Goal: Task Accomplishment & Management: Use online tool/utility

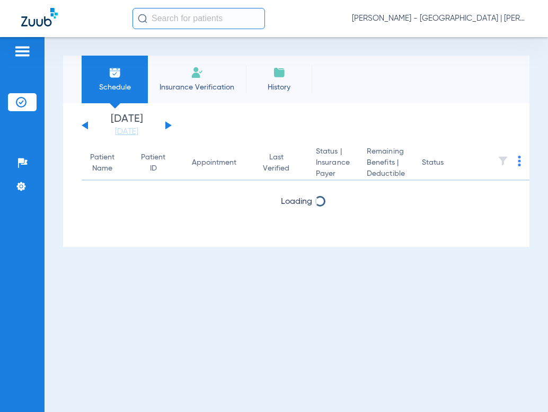
click at [200, 14] on input "text" at bounding box center [199, 18] width 133 height 21
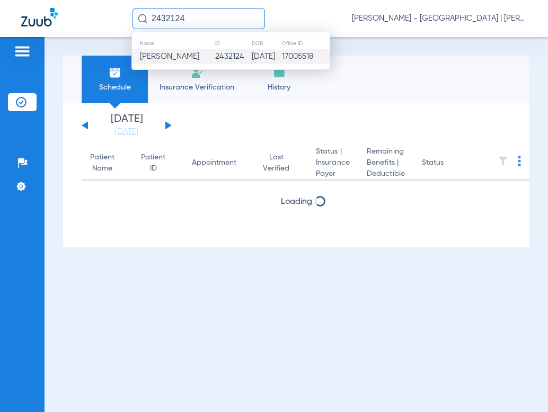
type input "2432124"
click at [165, 60] on span "[PERSON_NAME]" at bounding box center [169, 56] width 59 height 8
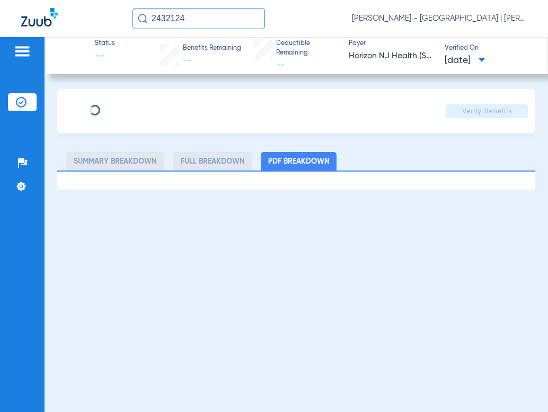
type input "AZIZA"
type input "NA"
type input "11/11/1976"
type input "71881867"
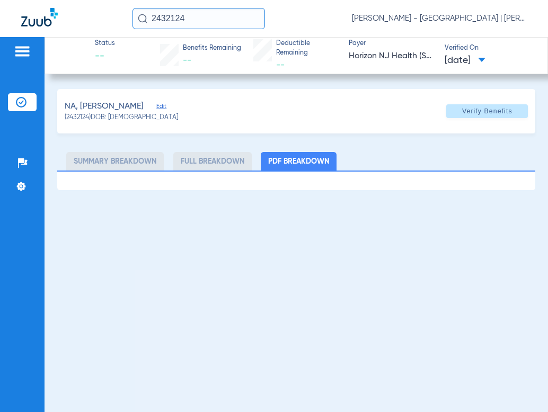
click at [156, 110] on span "Edit" at bounding box center [161, 108] width 10 height 10
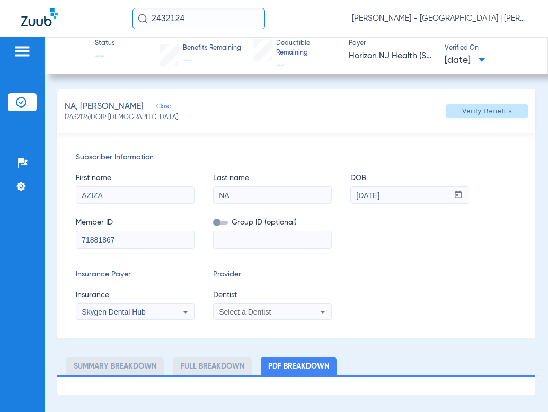
click at [244, 309] on span "Select a Dentist" at bounding box center [245, 312] width 52 height 8
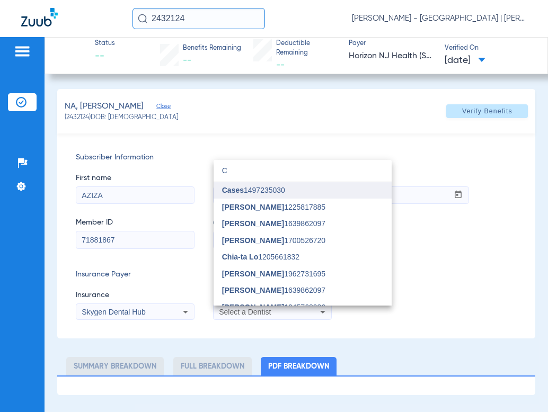
type input "C"
click at [275, 197] on mat-option "Cases 1497235030" at bounding box center [303, 190] width 178 height 17
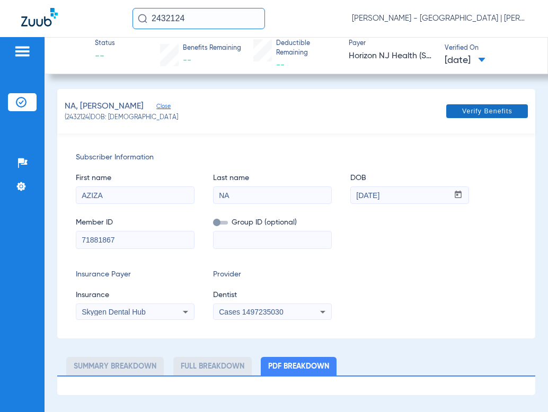
click at [493, 107] on span "Verify Benefits" at bounding box center [487, 111] width 50 height 8
drag, startPoint x: 132, startPoint y: 238, endPoint x: 70, endPoint y: 241, distance: 61.5
click at [69, 241] on div "Subscriber Information First name AZIZA Last name NA DOB mm / dd / yyyy 11/11/1…" at bounding box center [296, 236] width 479 height 205
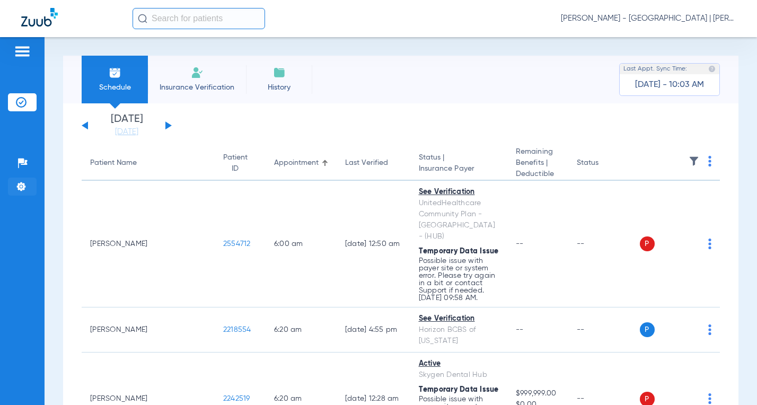
click at [21, 187] on img at bounding box center [21, 186] width 11 height 11
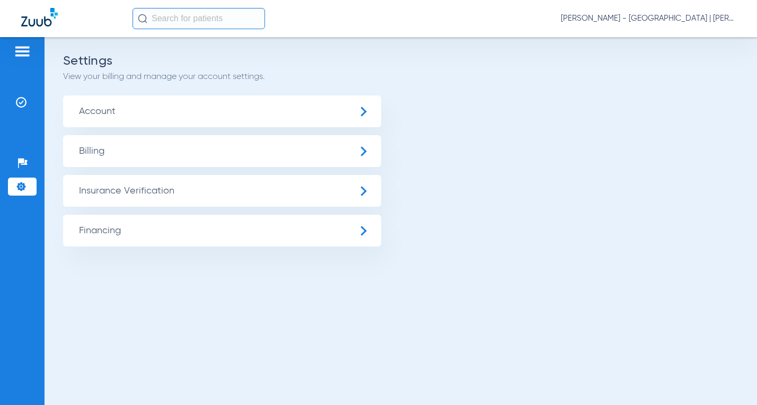
click at [15, 189] on li "Settings" at bounding box center [22, 187] width 29 height 18
click at [116, 104] on span "Account" at bounding box center [222, 111] width 318 height 32
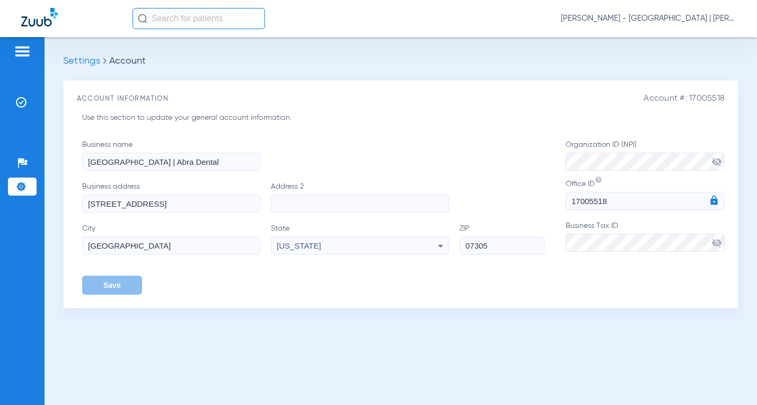
click at [687, 19] on span "[PERSON_NAME] - [GEOGRAPHIC_DATA] | [PERSON_NAME]" at bounding box center [648, 18] width 175 height 11
click at [679, 65] on button "Log out" at bounding box center [696, 58] width 76 height 21
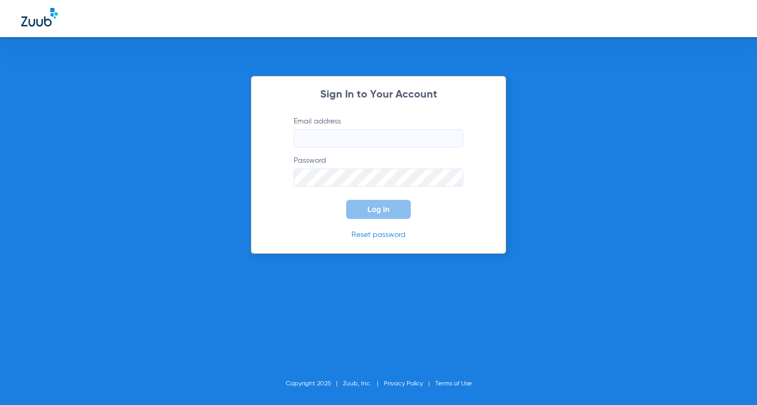
type input "[EMAIL_ADDRESS][DOMAIN_NAME]"
click at [369, 142] on input "[EMAIL_ADDRESS][DOMAIN_NAME]" at bounding box center [379, 138] width 170 height 18
click at [266, 213] on div "Sign In to Your Account Email address [EMAIL_ADDRESS][DOMAIN_NAME] Password Log…" at bounding box center [378, 165] width 255 height 178
click at [357, 211] on button "Log In" at bounding box center [378, 209] width 65 height 19
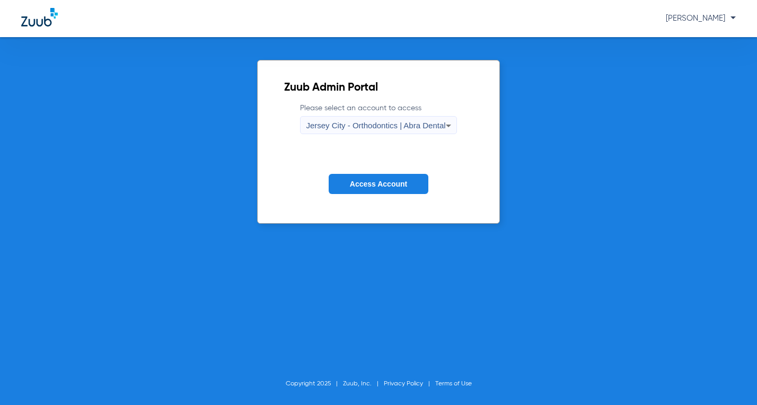
drag, startPoint x: 351, startPoint y: 137, endPoint x: 355, endPoint y: 128, distance: 9.7
click at [351, 136] on form "Please select an account to access Jersey City - Orthodontics | Abra Dental Acc…" at bounding box center [378, 157] width 188 height 108
click at [355, 128] on span "Jersey City - Orthodontics | Abra Dental" at bounding box center [375, 125] width 139 height 9
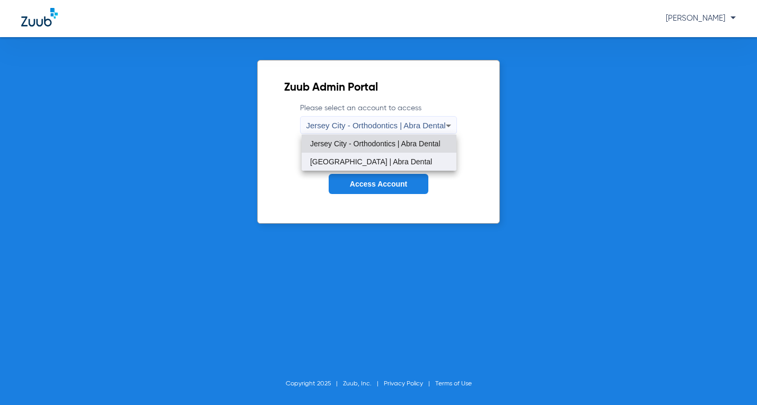
click at [365, 154] on mat-option "[GEOGRAPHIC_DATA] | Abra Dental" at bounding box center [379, 162] width 155 height 18
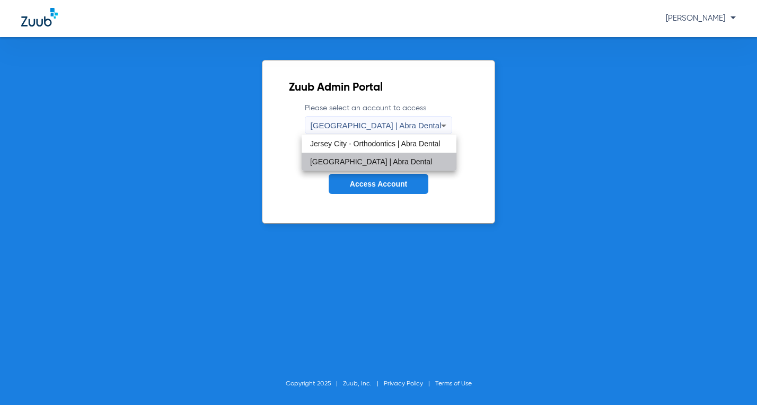
click at [363, 189] on button "Access Account" at bounding box center [379, 184] width 100 height 21
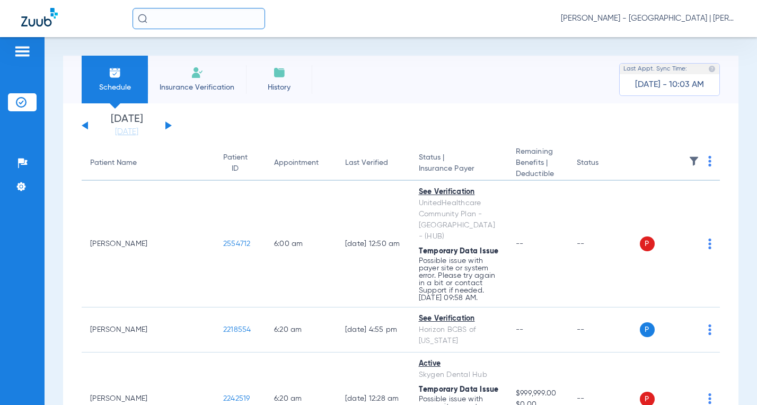
click at [211, 21] on input "text" at bounding box center [199, 18] width 133 height 21
click at [206, 17] on input "text" at bounding box center [199, 18] width 133 height 21
click at [199, 15] on input "text" at bounding box center [199, 18] width 133 height 21
click at [199, 18] on input "text" at bounding box center [199, 18] width 133 height 21
click at [208, 29] on input "2432124" at bounding box center [199, 18] width 133 height 21
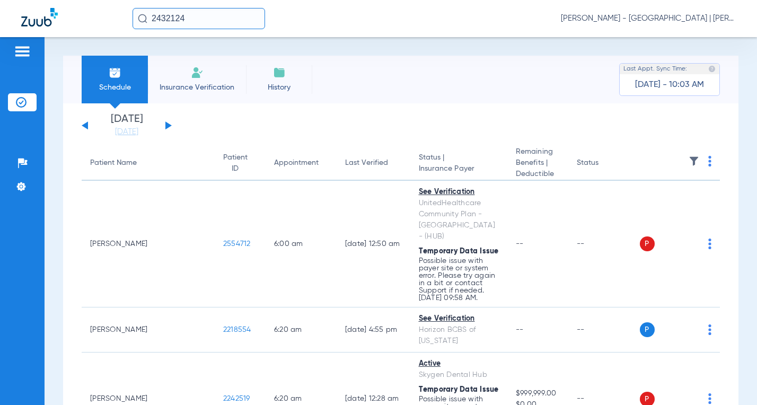
click at [204, 14] on input "2432124" at bounding box center [199, 18] width 133 height 21
type input "23 2432124"
click at [184, 9] on div "23 2432124 [PERSON_NAME] - [GEOGRAPHIC_DATA] | [PERSON_NAME]" at bounding box center [378, 18] width 757 height 37
click at [181, 18] on input "23 2432124" at bounding box center [199, 18] width 133 height 21
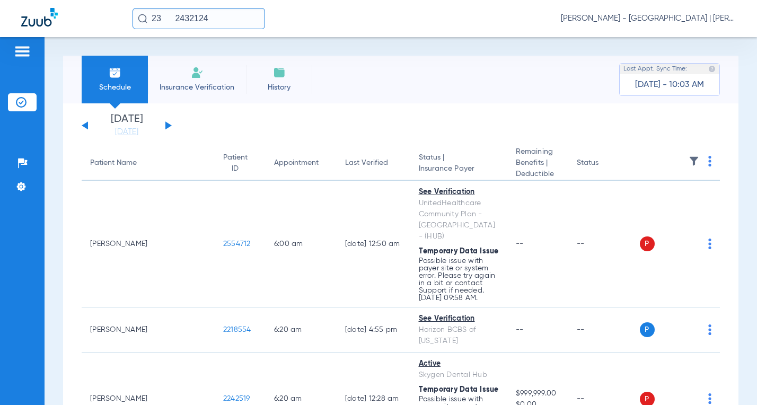
click at [245, 32] on div "23 2432124 [PERSON_NAME] - [GEOGRAPHIC_DATA] | [PERSON_NAME]" at bounding box center [378, 18] width 757 height 37
click at [204, 14] on input "23 2432124" at bounding box center [199, 18] width 133 height 21
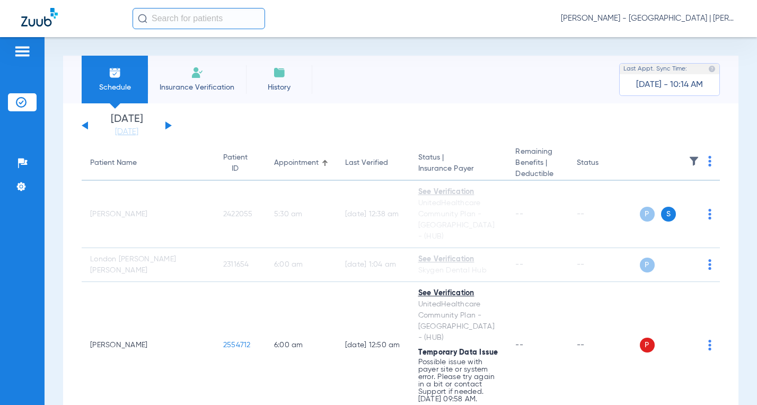
click at [163, 23] on input "text" at bounding box center [199, 18] width 133 height 21
click at [160, 18] on input "text" at bounding box center [199, 18] width 133 height 21
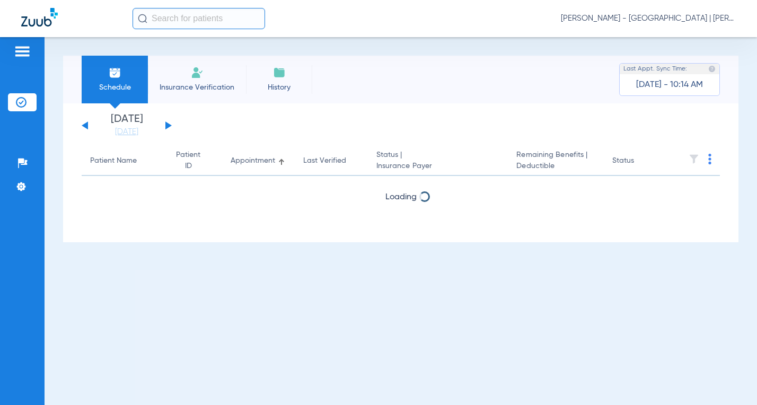
click at [206, 12] on input "text" at bounding box center [199, 18] width 133 height 21
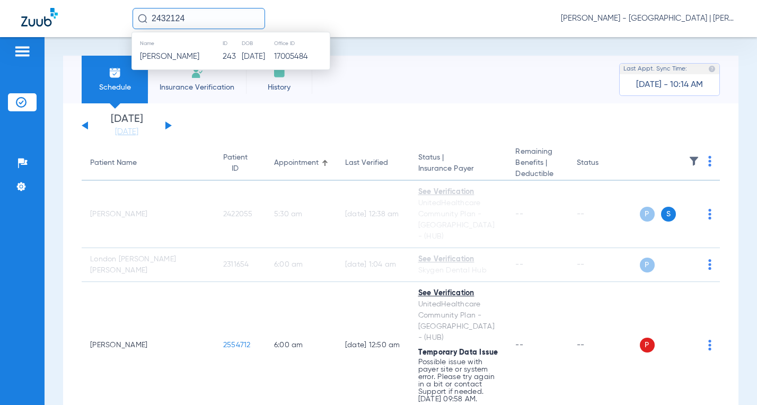
type input "2432124"
click at [162, 54] on span "[PERSON_NAME]" at bounding box center [169, 56] width 59 height 8
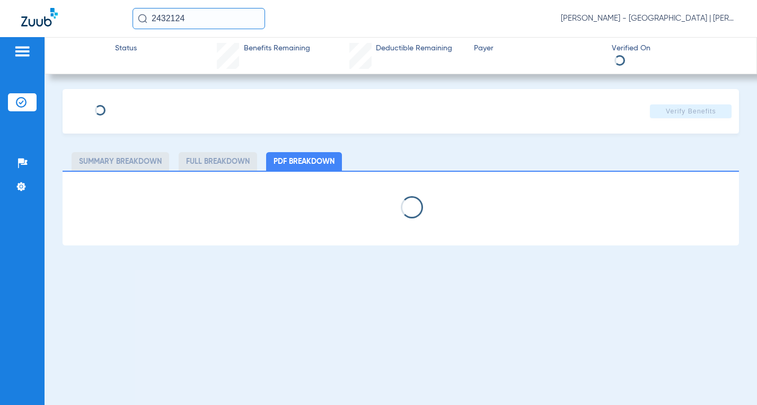
select select "page-width"
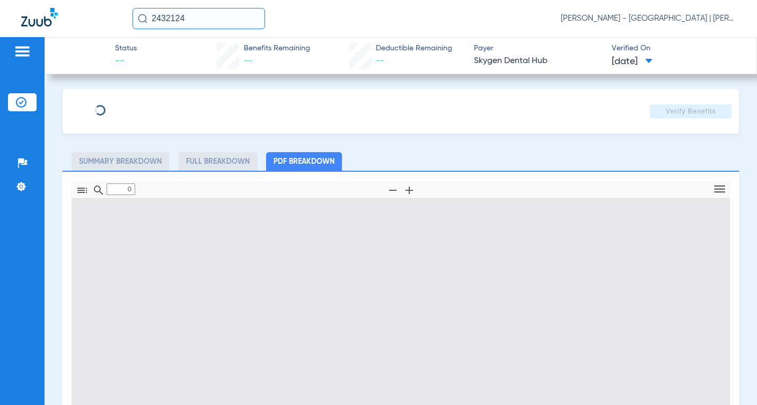
type input "1"
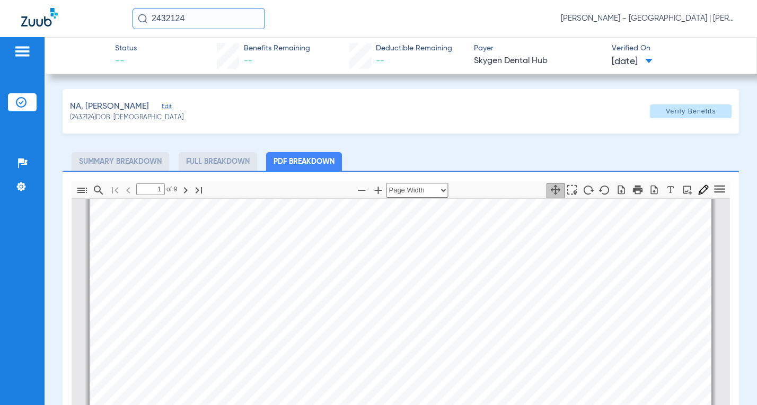
scroll to position [106, 0]
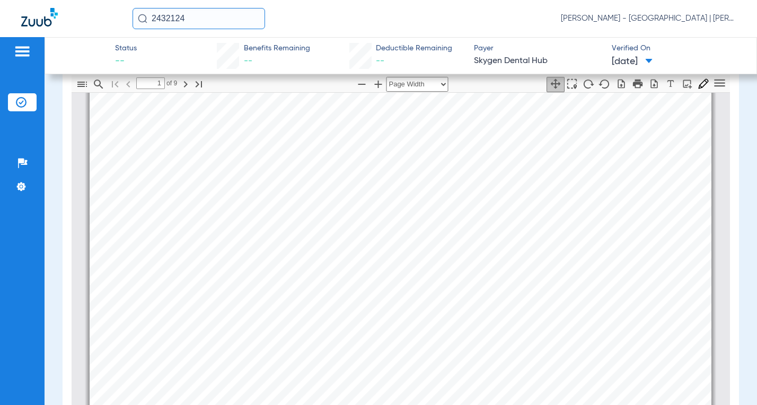
drag, startPoint x: 179, startPoint y: 28, endPoint x: 96, endPoint y: 2, distance: 86.2
click at [103, 33] on div "2432124 Kelly Soares - Jersey City Smile Center | Abra Dental" at bounding box center [378, 18] width 757 height 37
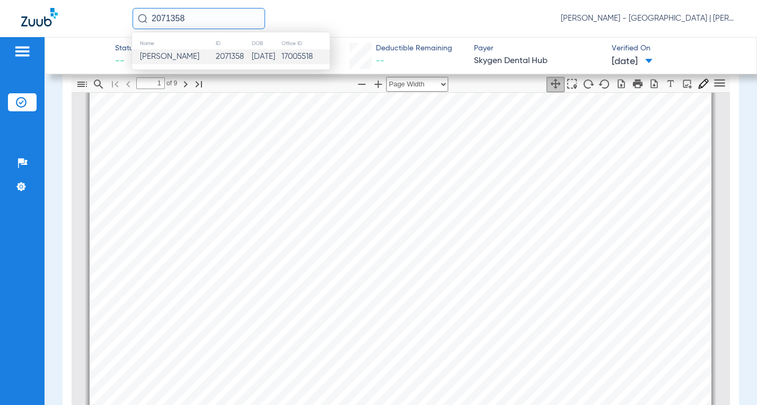
type input "2071358"
click at [172, 49] on td "Melissa Alexander" at bounding box center [173, 56] width 83 height 15
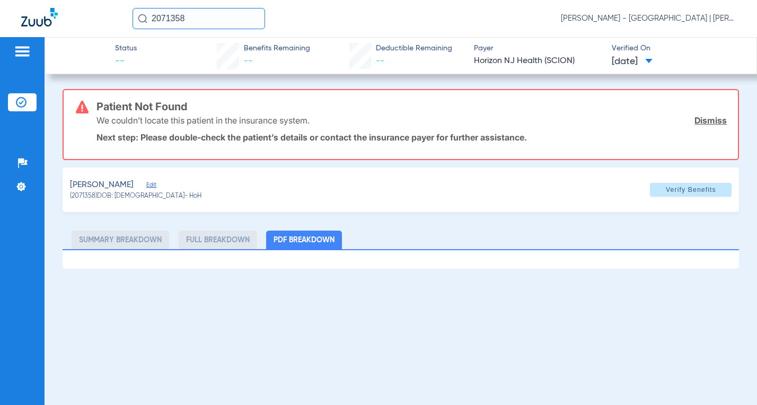
click at [167, 179] on div "ALEXANDER, MELISSA Edit" at bounding box center [135, 185] width 131 height 13
click at [156, 183] on span "Edit" at bounding box center [151, 186] width 10 height 10
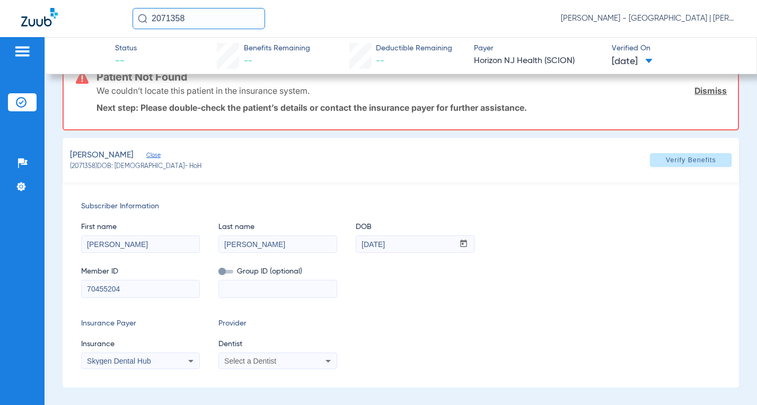
scroll to position [53, 0]
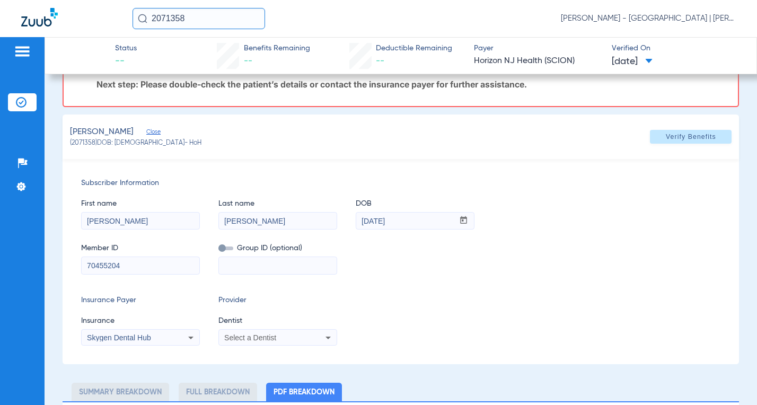
click at [223, 341] on div "Select a Dentist" at bounding box center [278, 337] width 118 height 13
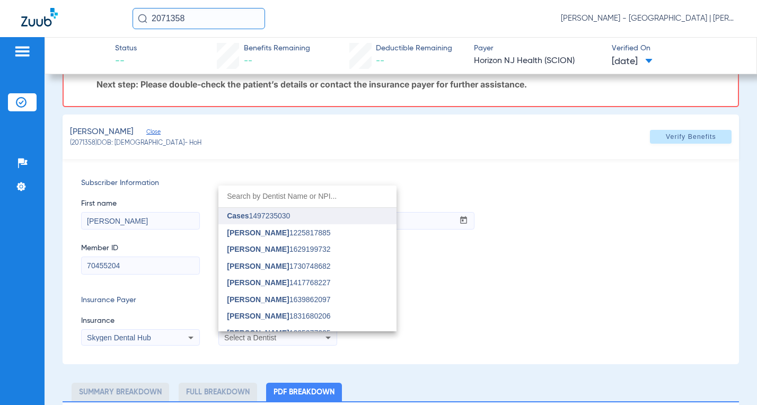
click at [251, 216] on span "Cases 1497235030" at bounding box center [258, 215] width 63 height 7
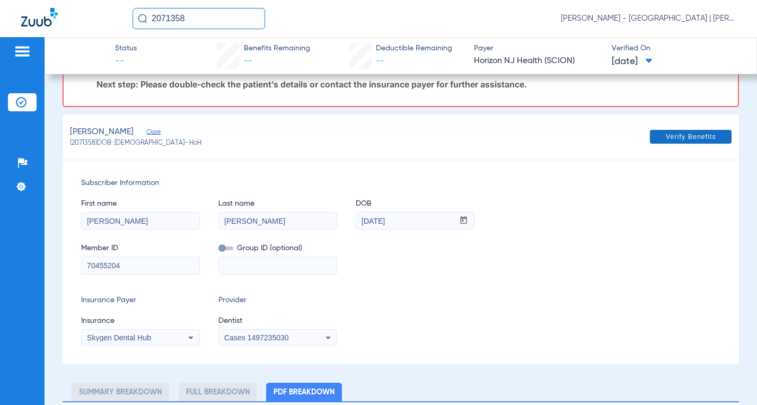
click at [666, 137] on span "Verify Benefits" at bounding box center [691, 137] width 50 height 8
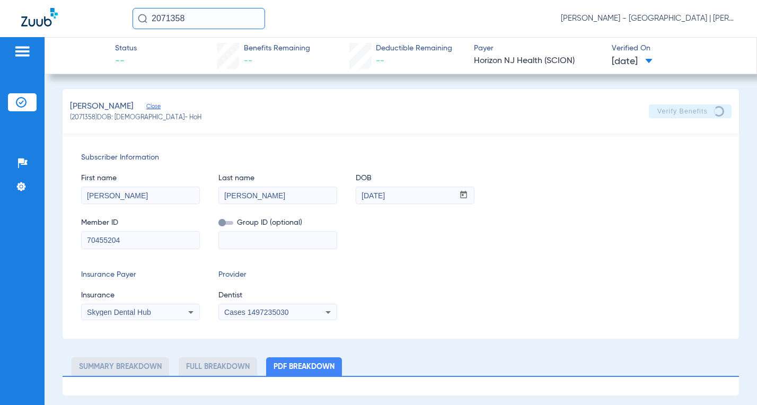
scroll to position [0, 0]
